Goal: Task Accomplishment & Management: Use online tool/utility

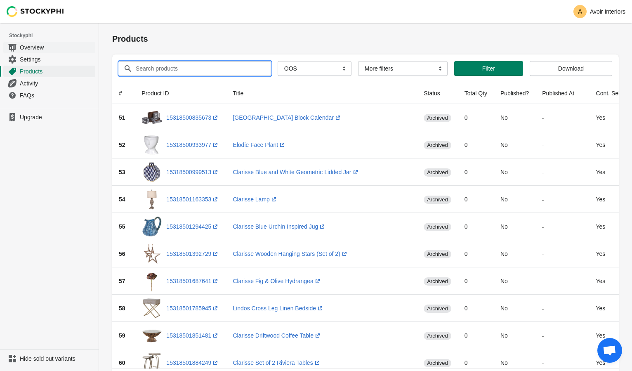
click at [52, 43] on span "Overview" at bounding box center [57, 47] width 74 height 8
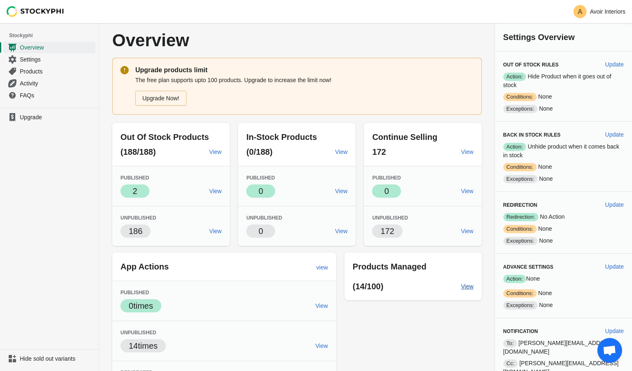
click at [477, 286] on link "View" at bounding box center [467, 286] width 19 height 15
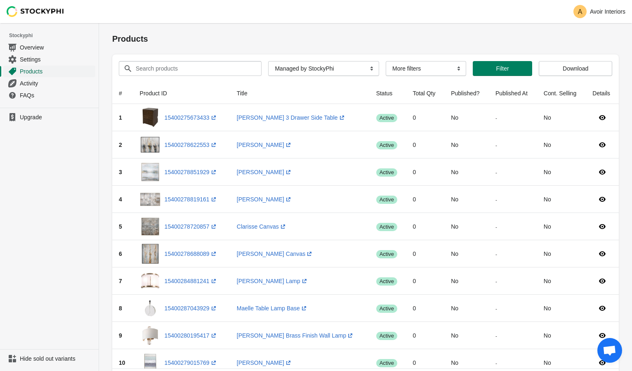
click at [46, 72] on span "Products" at bounding box center [57, 71] width 74 height 8
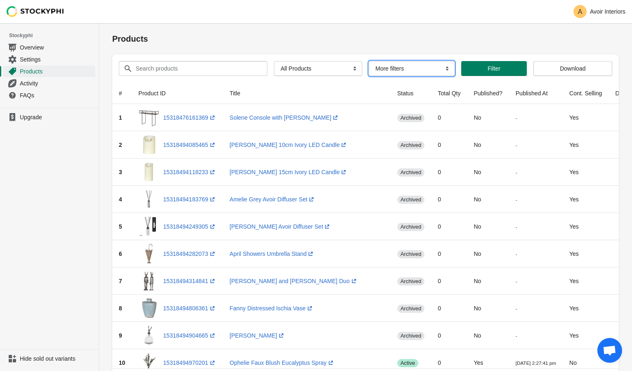
click at [386, 68] on select "More filters Delayed product hide" at bounding box center [412, 68] width 86 height 15
click at [288, 72] on select "All Products InStock InStock Published InStock Un-Published OOS OOS Published O…" at bounding box center [318, 68] width 88 height 15
click at [274, 61] on select "All Products InStock InStock Published InStock Un-Published OOS OOS Published O…" at bounding box center [318, 68] width 88 height 15
click at [289, 68] on select "All Products InStock InStock Published InStock Un-Published OOS OOS Published O…" at bounding box center [318, 68] width 88 height 15
click at [276, 61] on select "All Products InStock InStock Published InStock Un-Published OOS OOS Published O…" at bounding box center [315, 68] width 79 height 15
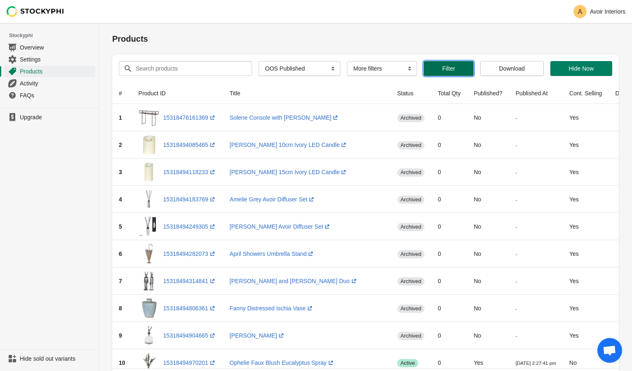
click at [447, 69] on span "Filter" at bounding box center [448, 68] width 13 height 7
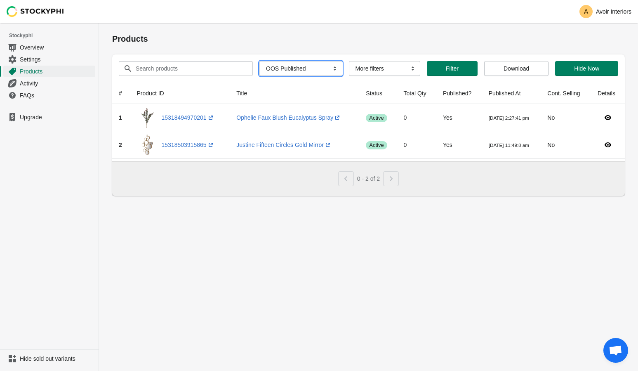
click at [293, 61] on select "All Products InStock InStock Published InStock Un-Published OOS OOS Published O…" at bounding box center [300, 68] width 83 height 15
select select "instock_published"
click at [264, 61] on select "All Products InStock InStock Published InStock Un-Published OOS OOS Published O…" at bounding box center [300, 68] width 83 height 15
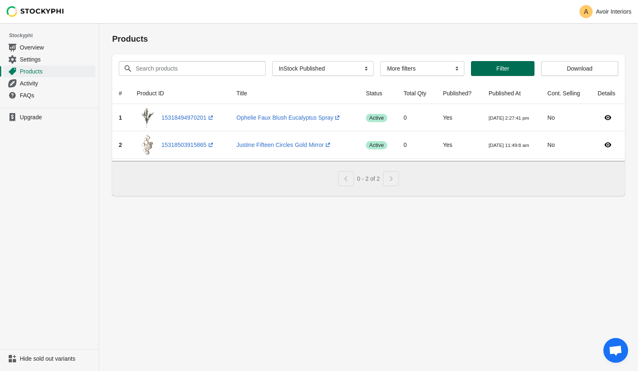
click at [515, 68] on span "Filter" at bounding box center [503, 68] width 50 height 7
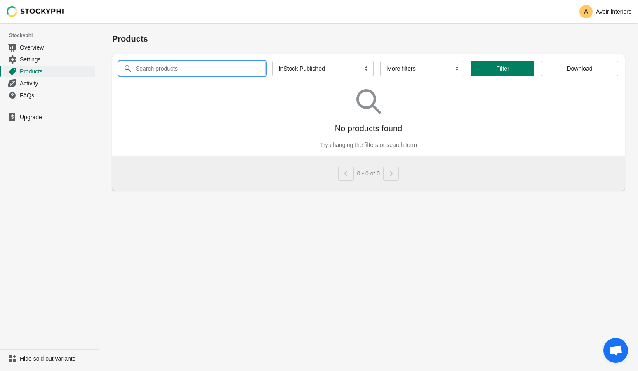
click at [232, 68] on input "Search products" at bounding box center [192, 68] width 115 height 15
